Goal: Task Accomplishment & Management: Use online tool/utility

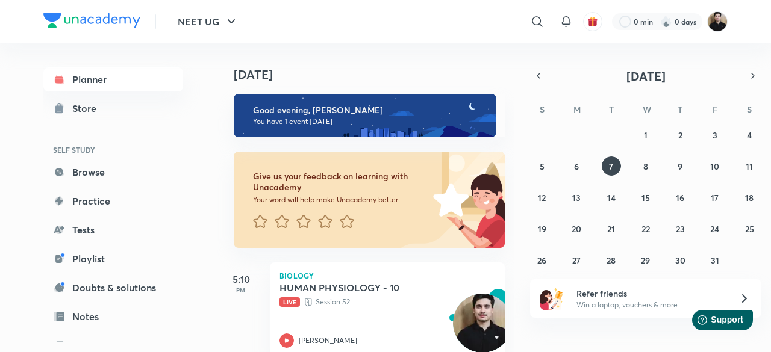
click at [720, 31] on img at bounding box center [717, 21] width 20 height 20
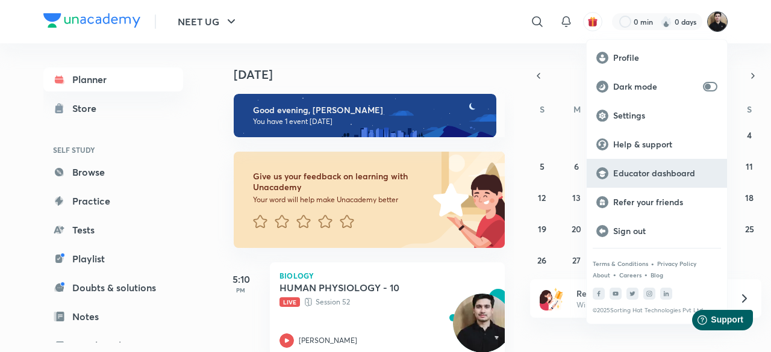
click at [646, 175] on p "Educator dashboard" at bounding box center [665, 173] width 104 height 11
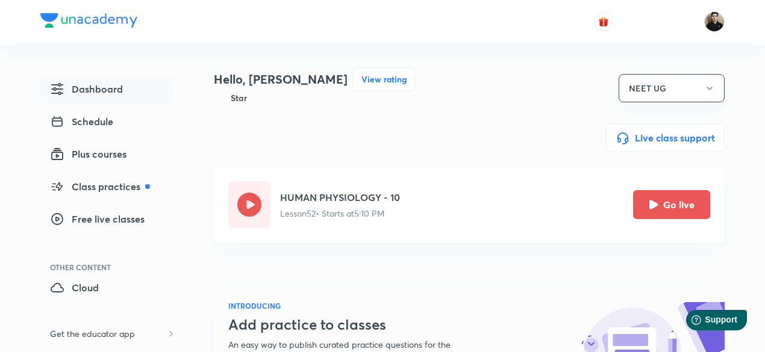
click at [643, 216] on button "Go live" at bounding box center [671, 204] width 77 height 29
